Goal: Download file/media

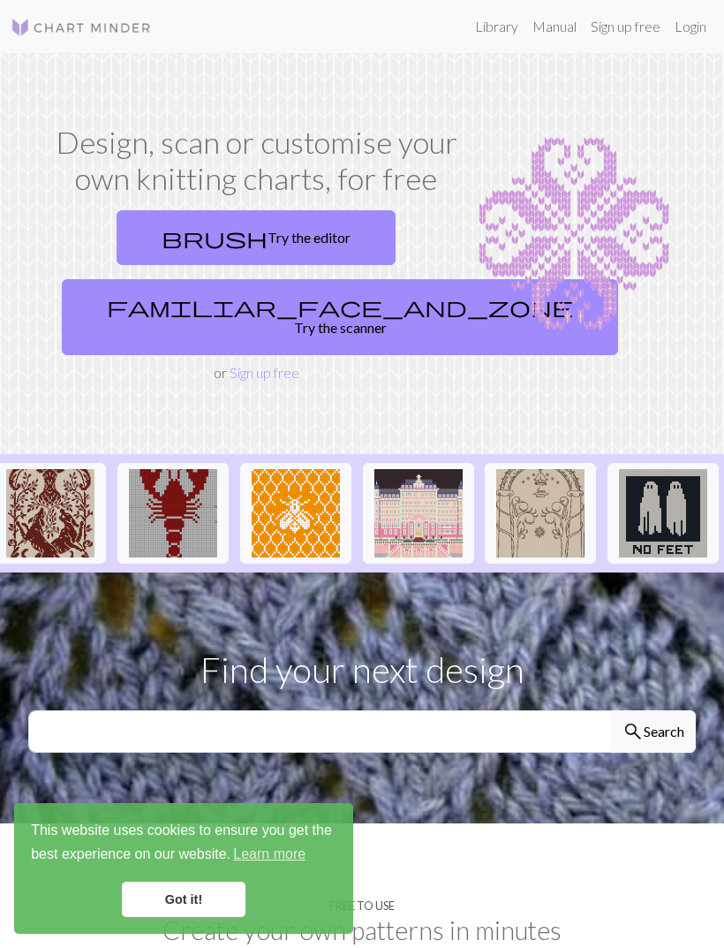
scroll to position [0, 143]
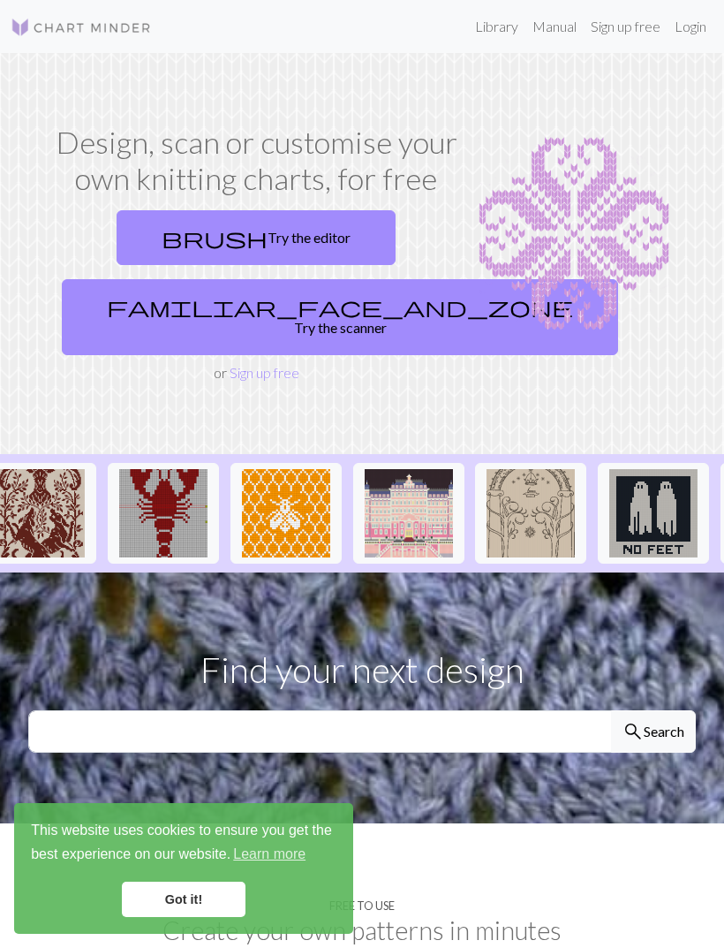
click at [148, 524] on img at bounding box center [163, 513] width 88 height 88
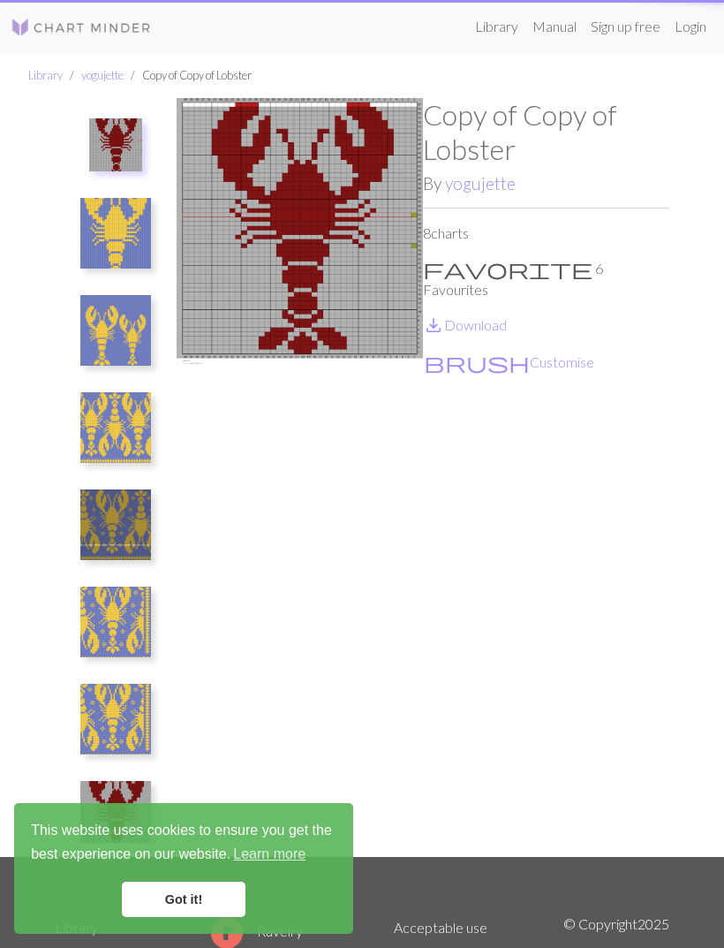
click at [137, 504] on img at bounding box center [115, 524] width 71 height 71
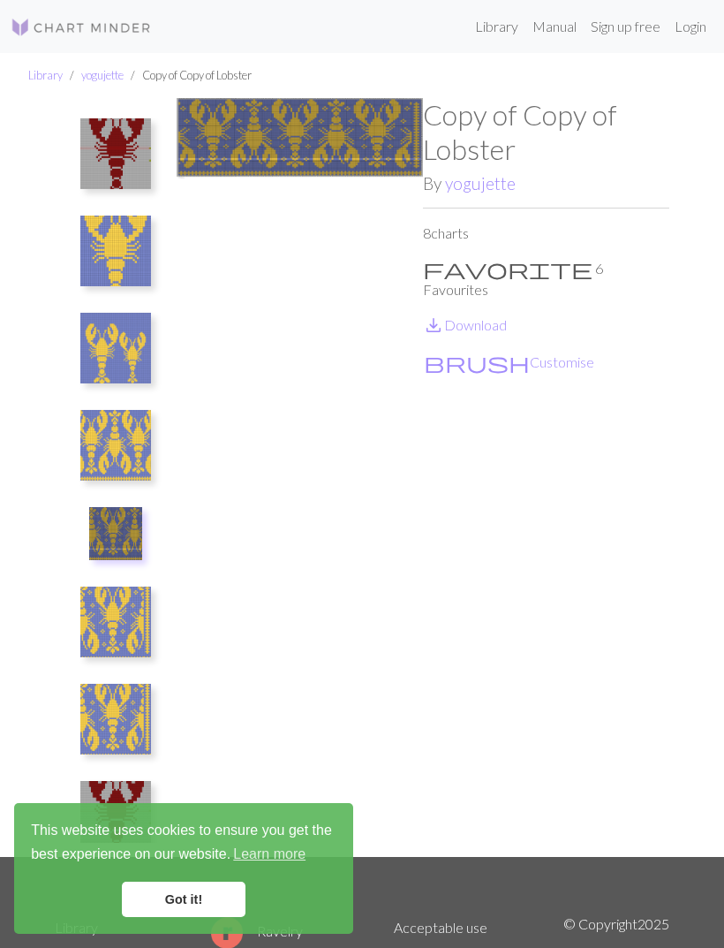
click at [98, 219] on img at bounding box center [115, 251] width 71 height 71
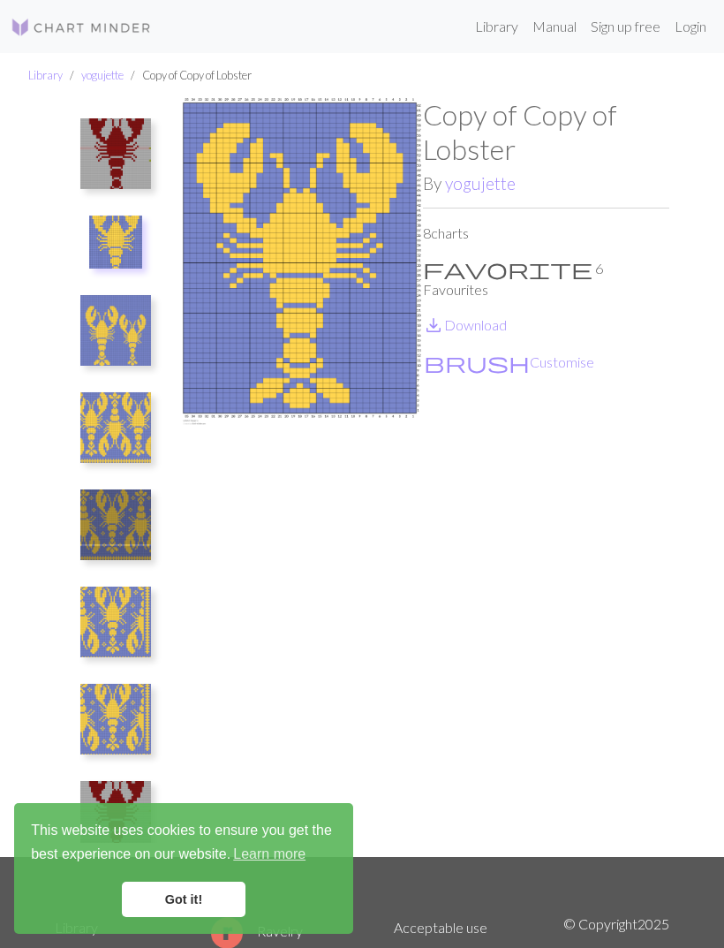
click at [95, 169] on img at bounding box center [115, 153] width 71 height 71
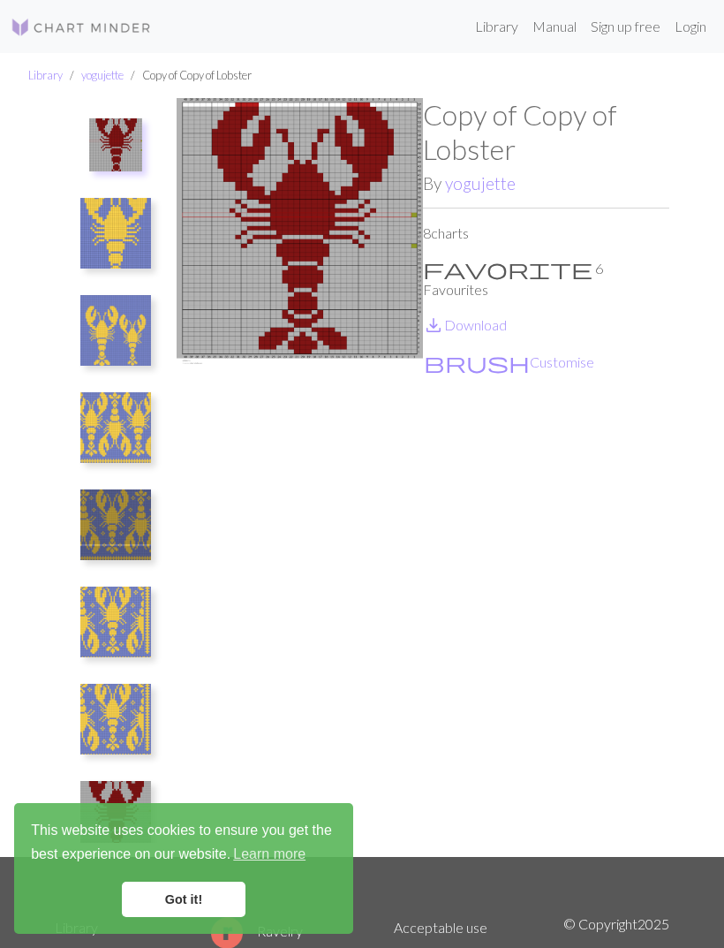
click at [96, 226] on img at bounding box center [115, 233] width 71 height 71
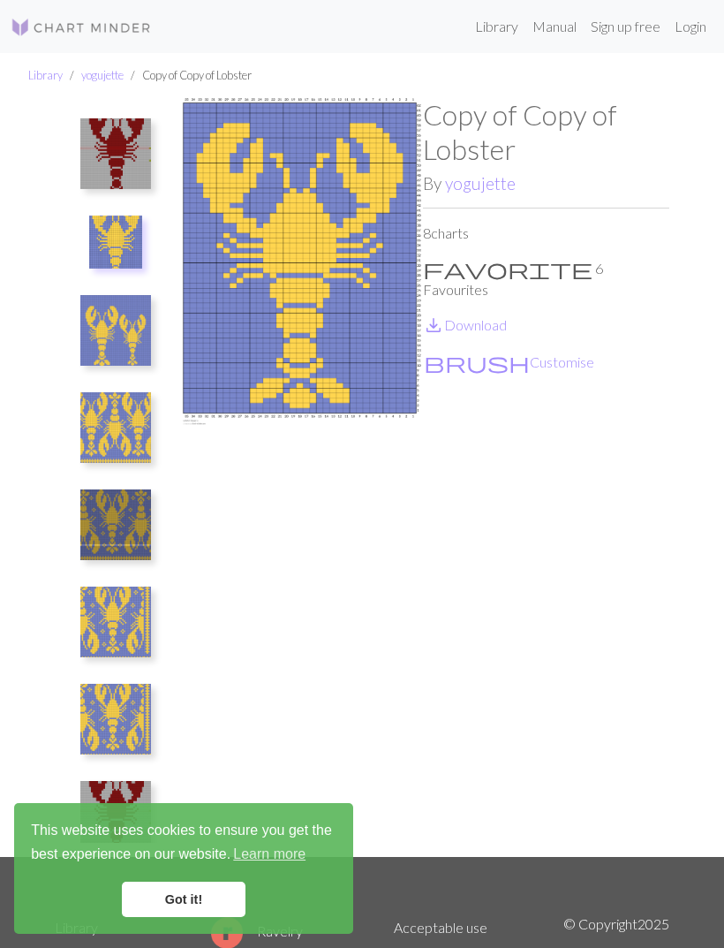
click at [91, 173] on img at bounding box center [115, 153] width 71 height 71
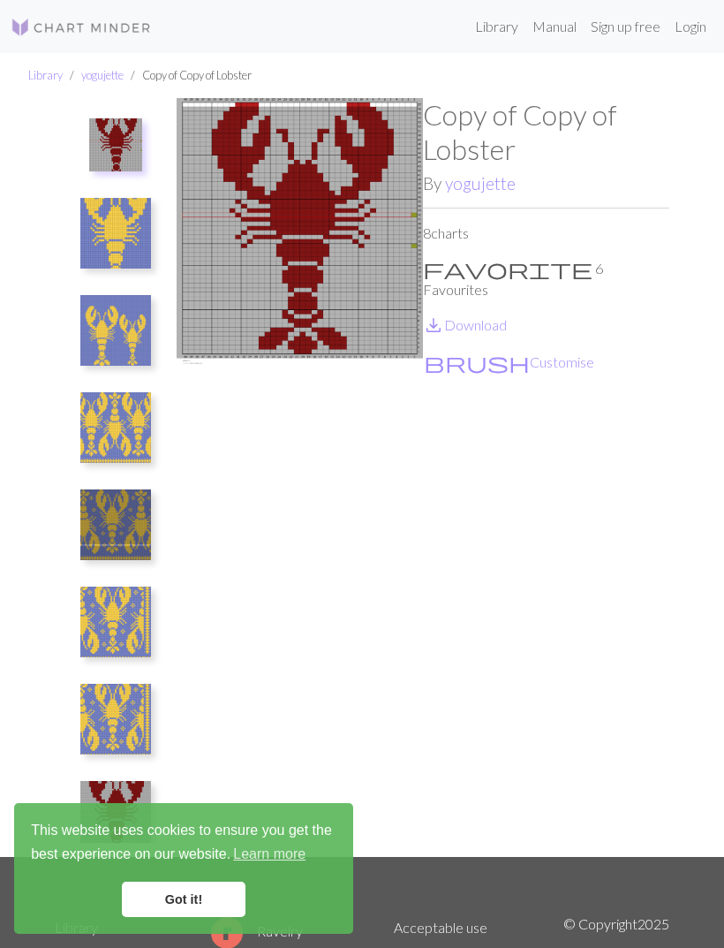
click at [110, 241] on img at bounding box center [115, 233] width 71 height 71
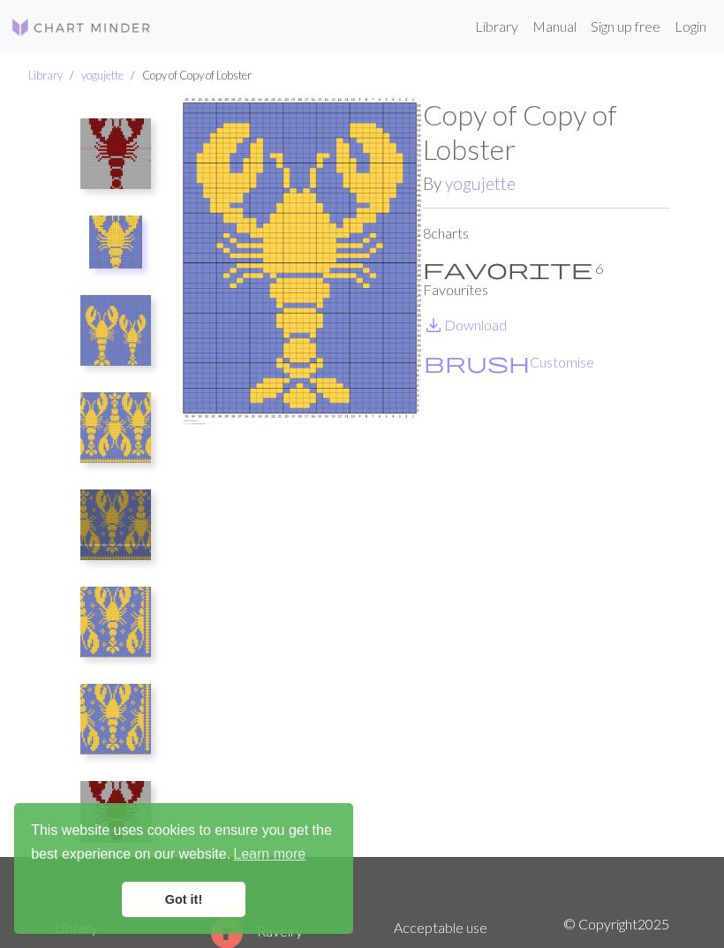
click at [95, 344] on img at bounding box center [115, 330] width 71 height 71
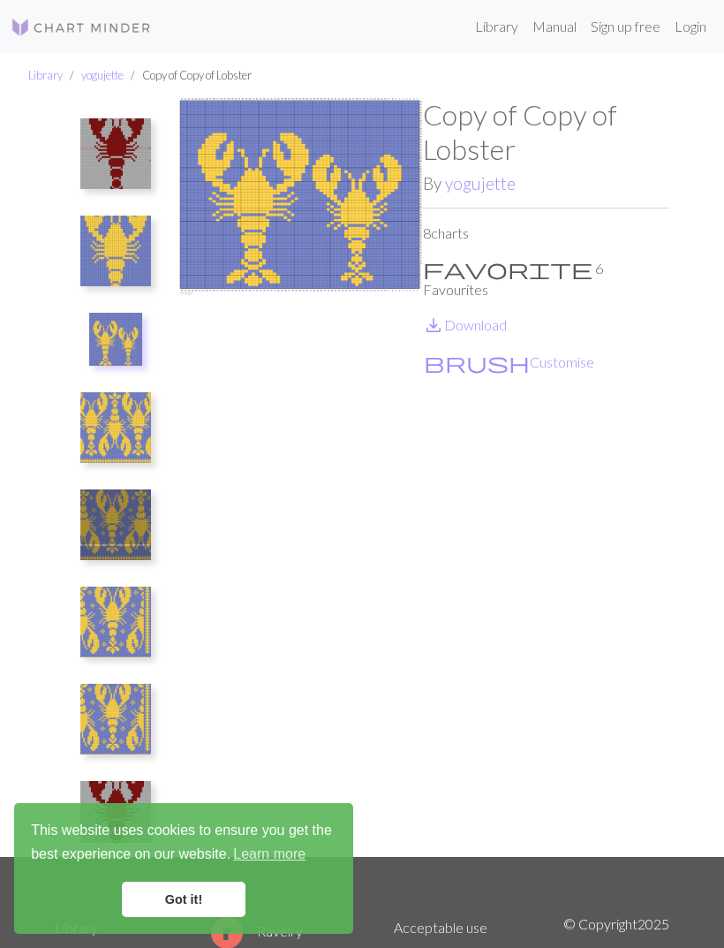
click at [102, 248] on img at bounding box center [115, 251] width 71 height 71
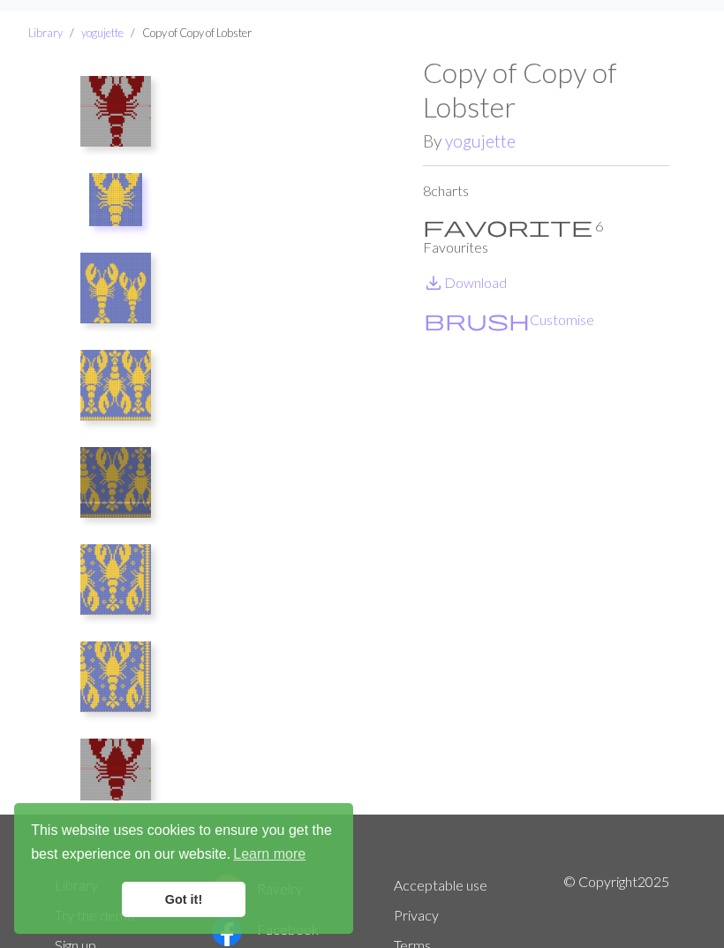
scroll to position [43, 0]
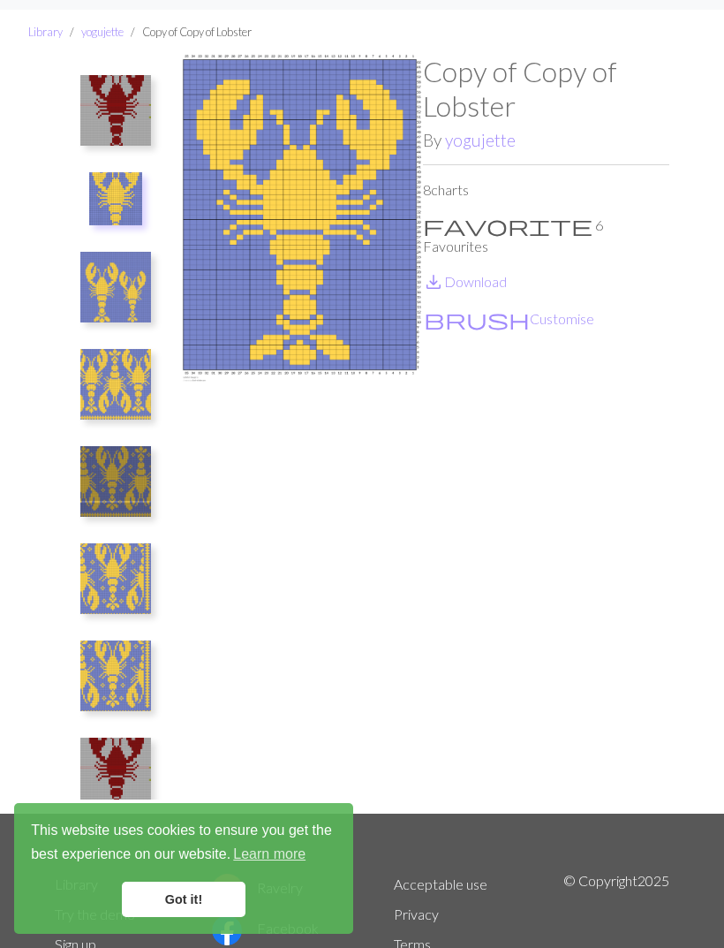
click at [95, 117] on img at bounding box center [115, 110] width 71 height 71
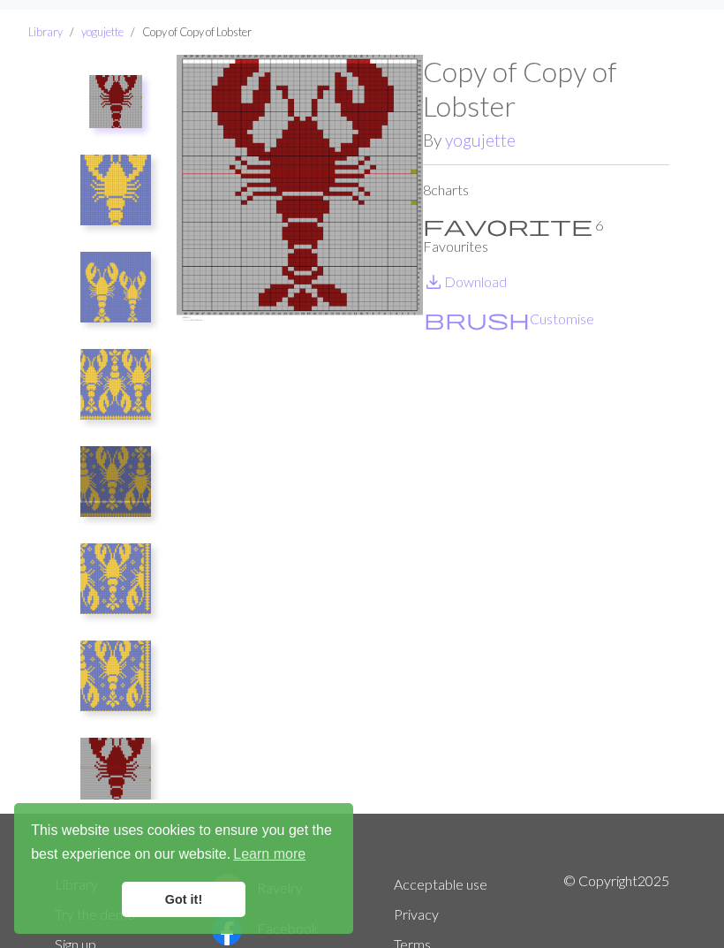
click at [101, 193] on img at bounding box center [115, 190] width 71 height 71
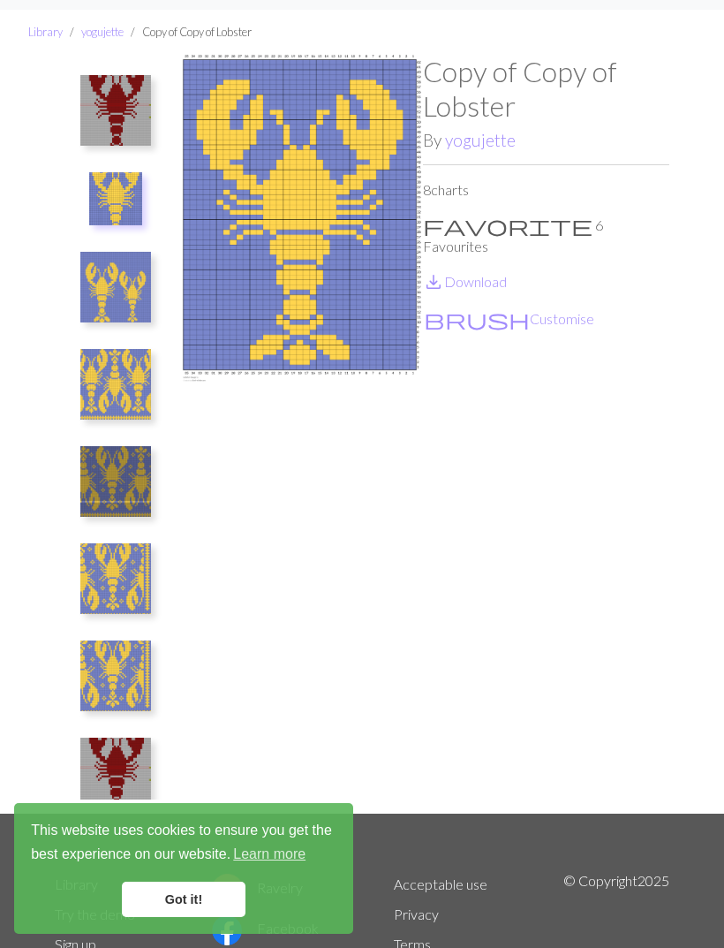
click at [488, 273] on link "save_alt Download" at bounding box center [465, 281] width 84 height 17
